Goal: Check status: Check status

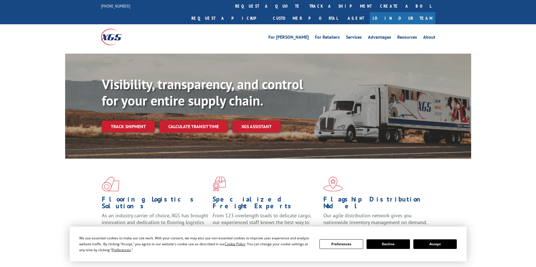
click at [139, 128] on div "Visibility, transparency, and control for your entire supply chain. Track shipm…" at bounding box center [287, 115] width 370 height 79
click at [139, 121] on link "Track shipment" at bounding box center [128, 127] width 53 height 12
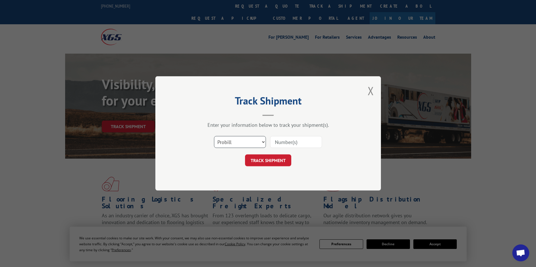
click at [262, 141] on select "Select category... Probill BOL PO" at bounding box center [240, 142] width 52 height 12
select select "bol"
click at [214, 136] on select "Select category... Probill BOL PO" at bounding box center [240, 142] width 52 height 12
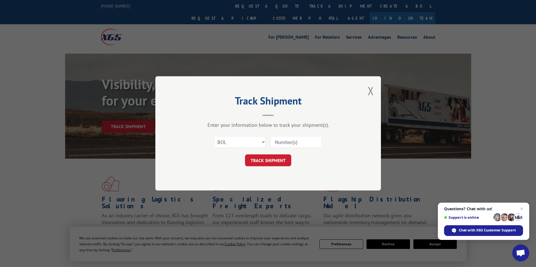
click at [299, 146] on input at bounding box center [296, 142] width 52 height 12
type input "BG1007567725"
click at [272, 160] on button "TRACK SHIPMENT" at bounding box center [268, 161] width 46 height 12
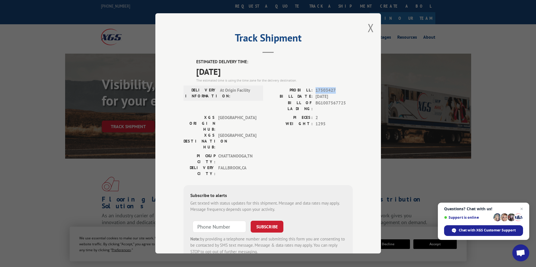
drag, startPoint x: 334, startPoint y: 88, endPoint x: 314, endPoint y: 87, distance: 19.5
click at [316, 87] on span "17503427" at bounding box center [334, 90] width 37 height 6
copy span "17503427"
click at [369, 28] on button "Close modal" at bounding box center [371, 27] width 6 height 15
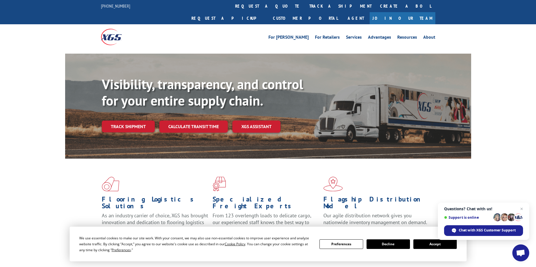
click at [146, 121] on link "Track shipment" at bounding box center [128, 127] width 53 height 12
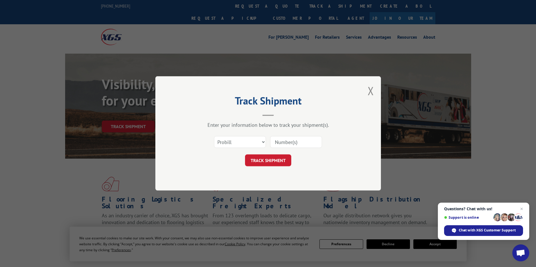
click at [298, 139] on input at bounding box center [296, 142] width 52 height 12
type input "v"
paste input "17503427"
type input "17503427"
click at [270, 160] on button "TRACK SHIPMENT" at bounding box center [268, 161] width 46 height 12
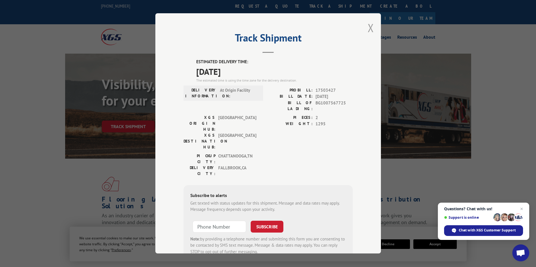
click at [368, 28] on button "Close modal" at bounding box center [371, 27] width 6 height 15
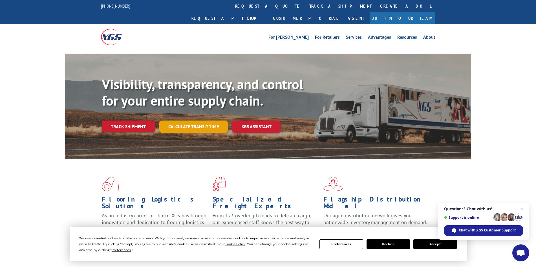
click at [182, 121] on link "Calculate transit time" at bounding box center [193, 127] width 69 height 12
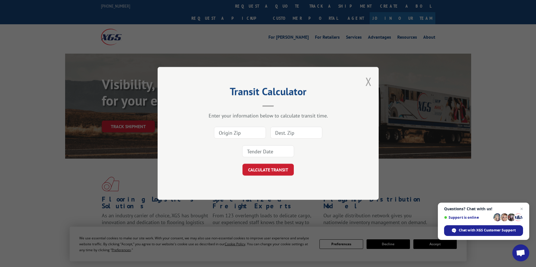
click at [369, 81] on button "Close modal" at bounding box center [369, 81] width 6 height 15
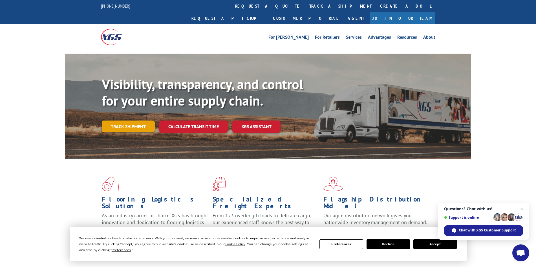
click at [142, 121] on link "Track shipment" at bounding box center [128, 127] width 53 height 12
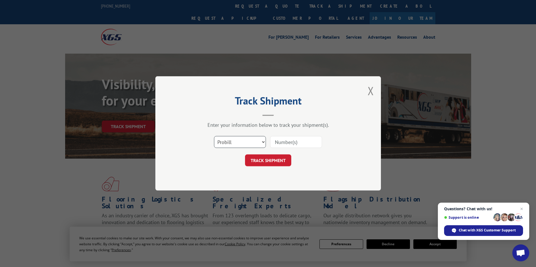
click at [264, 143] on select "Select category... Probill BOL PO" at bounding box center [240, 142] width 52 height 12
select select "bol"
click at [214, 136] on select "Select category... Probill BOL PO" at bounding box center [240, 142] width 52 height 12
click at [301, 141] on input at bounding box center [296, 142] width 52 height 12
type input "BG1007567725"
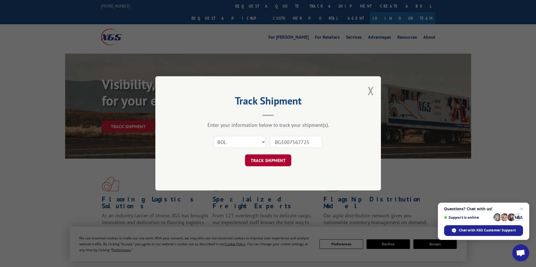
click at [268, 161] on button "TRACK SHIPMENT" at bounding box center [268, 161] width 46 height 12
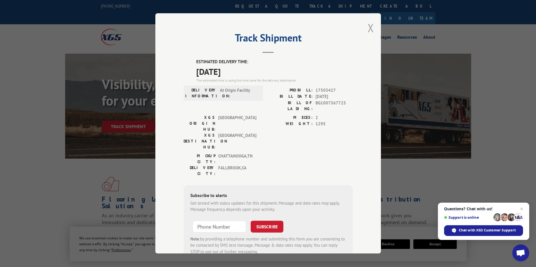
click at [369, 26] on button "Close modal" at bounding box center [371, 27] width 6 height 15
